Goal: Check status: Check status

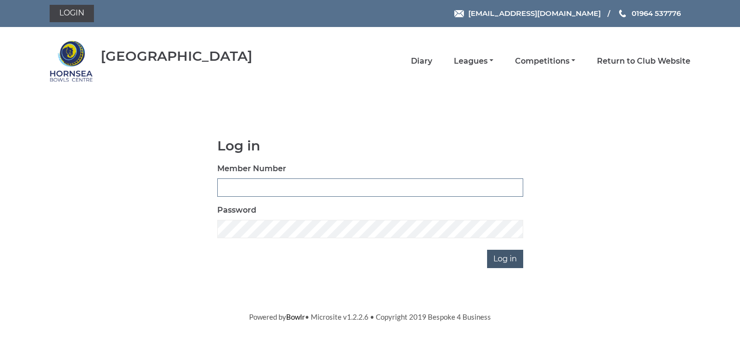
type input "0902"
click at [499, 255] on input "Log in" at bounding box center [505, 258] width 36 height 18
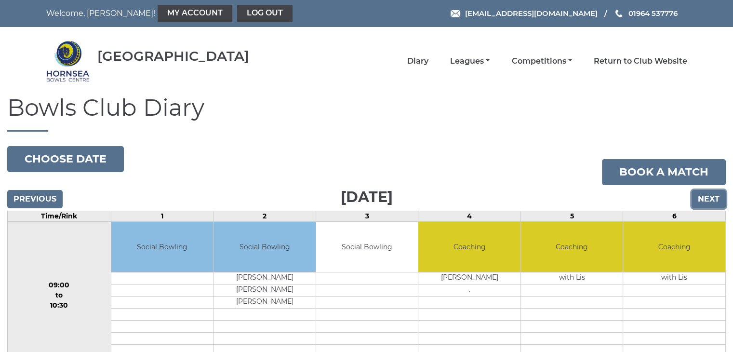
click at [707, 194] on input "Next" at bounding box center [708, 199] width 34 height 18
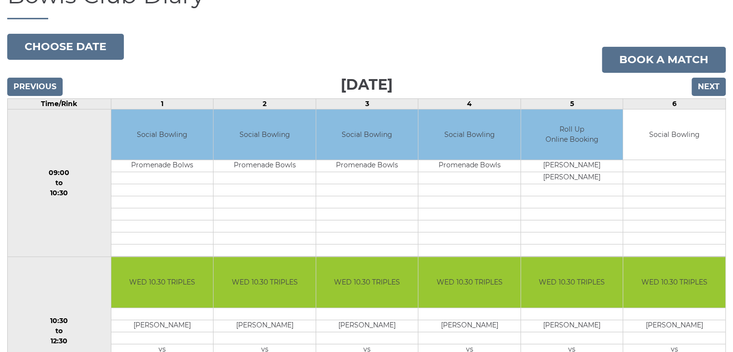
scroll to position [96, 0]
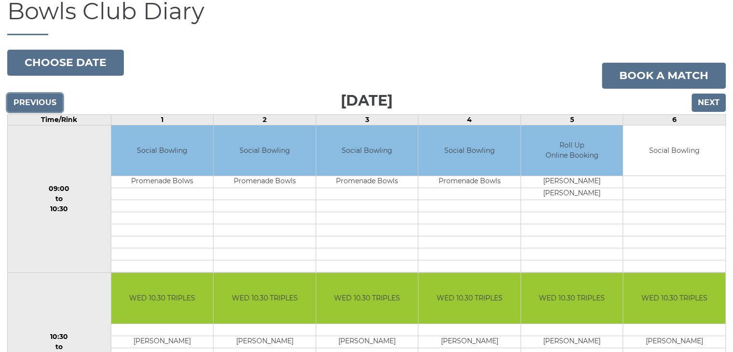
click at [29, 103] on input "Previous" at bounding box center [34, 102] width 55 height 18
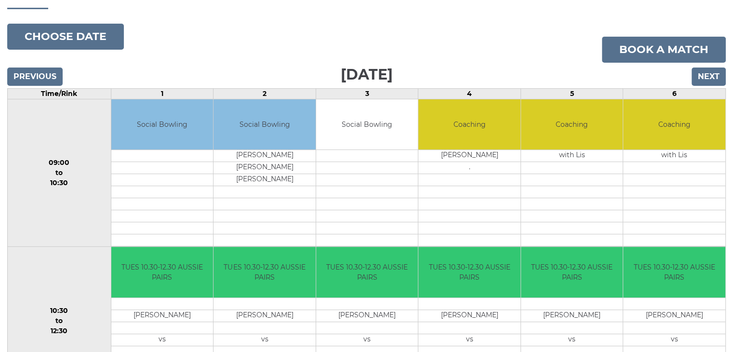
scroll to position [96, 0]
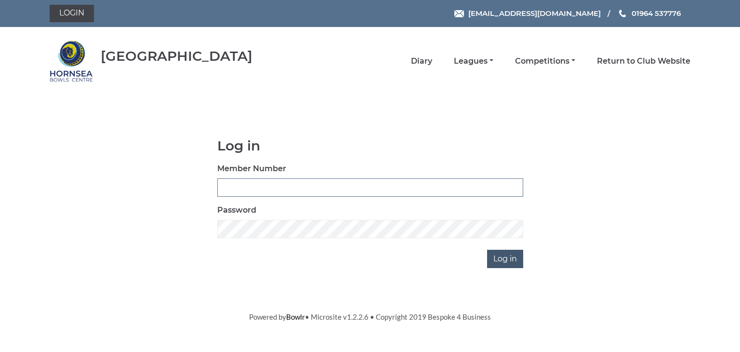
type input "0902"
click at [498, 255] on input "Log in" at bounding box center [505, 258] width 36 height 18
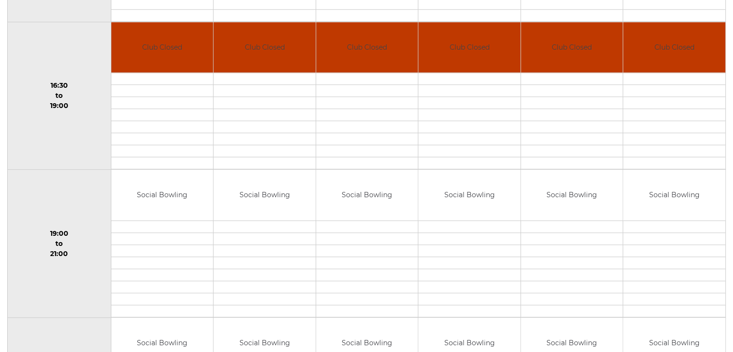
scroll to position [590, 0]
